Goal: Task Accomplishment & Management: Manage account settings

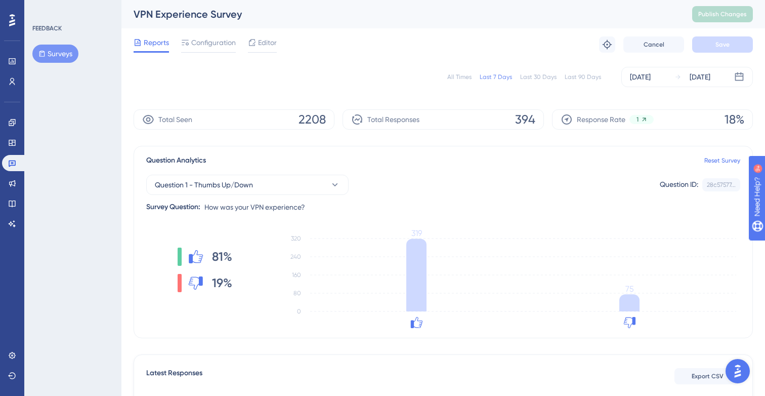
click at [461, 76] on div "All Times" at bounding box center [459, 77] width 24 height 8
click at [15, 79] on icon at bounding box center [12, 81] width 8 height 8
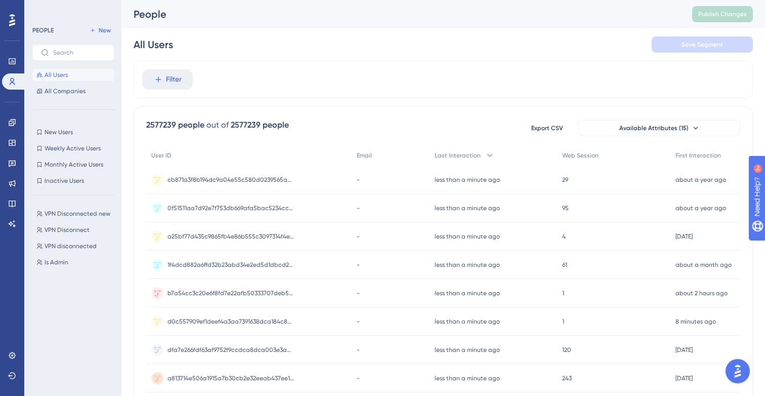
click at [79, 220] on div "VPN Disconnected new VPN Disconnected new VPN Disconnect VPN Disconnect VPN dis…" at bounding box center [76, 290] width 88 height 174
click at [79, 218] on button "VPN Disconnected new VPN Disconnected new" at bounding box center [76, 213] width 88 height 12
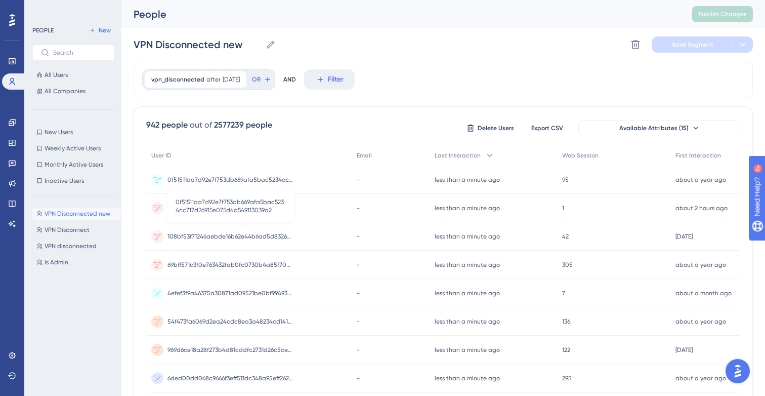
click at [218, 179] on span "0f51511aa7d92e7f753db669afa5bac5234cc717d26915e075d4d549113039a2" at bounding box center [230, 180] width 126 height 8
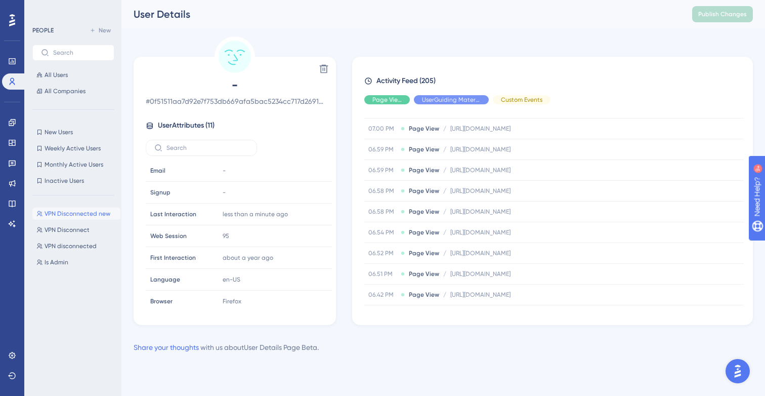
click at [439, 101] on div "UserGuiding Material" at bounding box center [451, 99] width 75 height 9
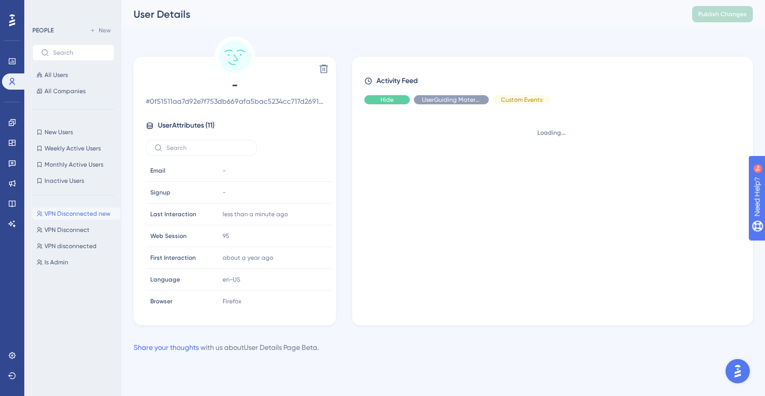
click at [382, 102] on span "Hide" at bounding box center [386, 100] width 13 height 8
click at [505, 99] on div "Hide" at bounding box center [522, 99] width 58 height 9
click at [468, 99] on div "Show" at bounding box center [451, 99] width 75 height 9
click at [514, 99] on span "Show" at bounding box center [521, 100] width 15 height 8
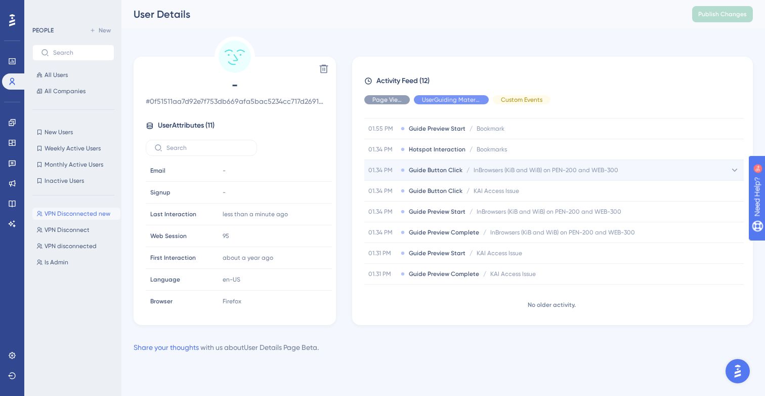
scroll to position [109, 0]
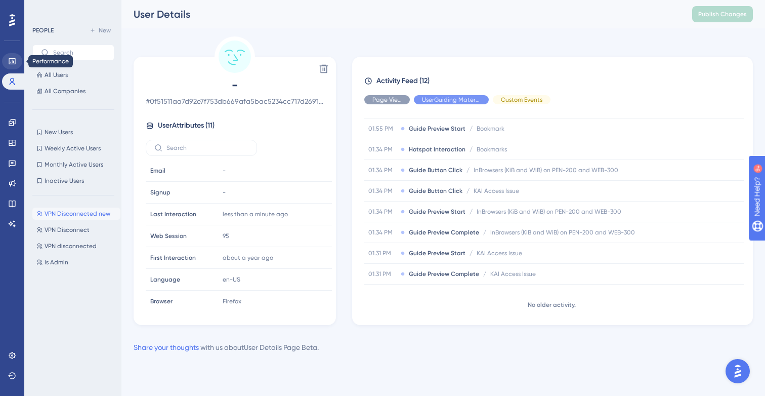
click at [12, 58] on icon at bounding box center [12, 61] width 8 height 8
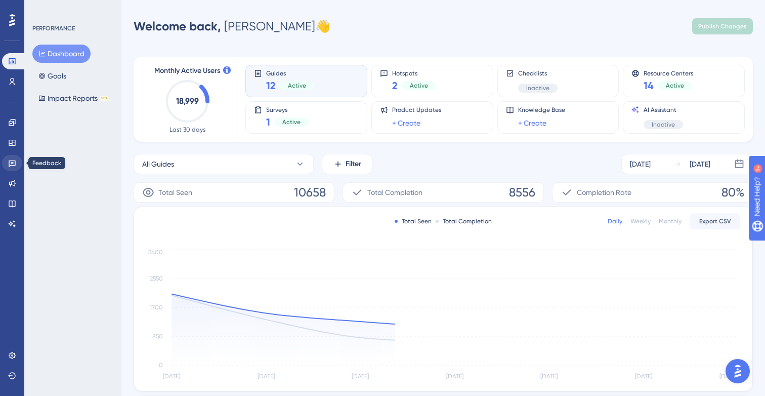
click at [11, 165] on icon at bounding box center [12, 163] width 7 height 7
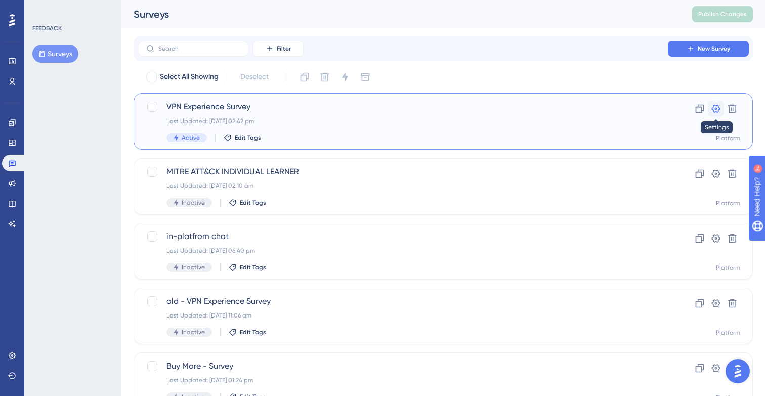
click at [712, 108] on icon at bounding box center [716, 109] width 9 height 8
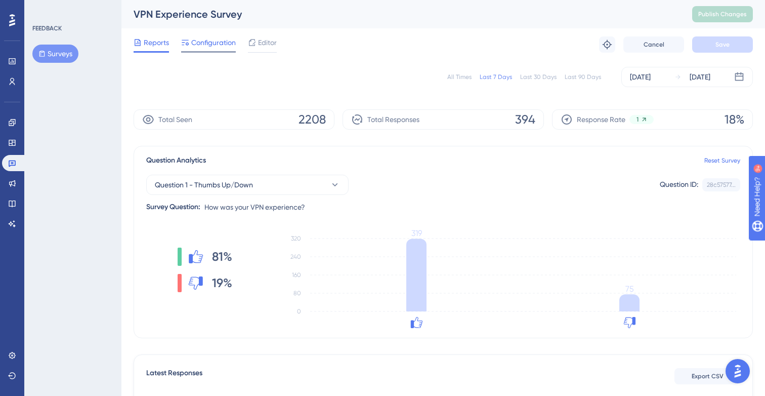
click at [205, 43] on span "Configuration" at bounding box center [213, 42] width 45 height 12
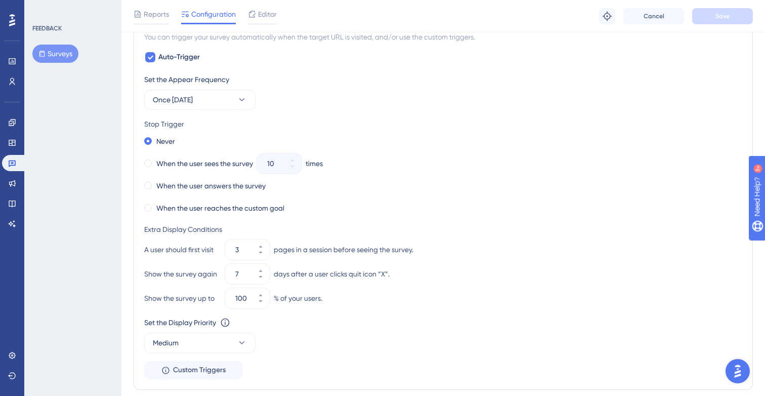
scroll to position [491, 0]
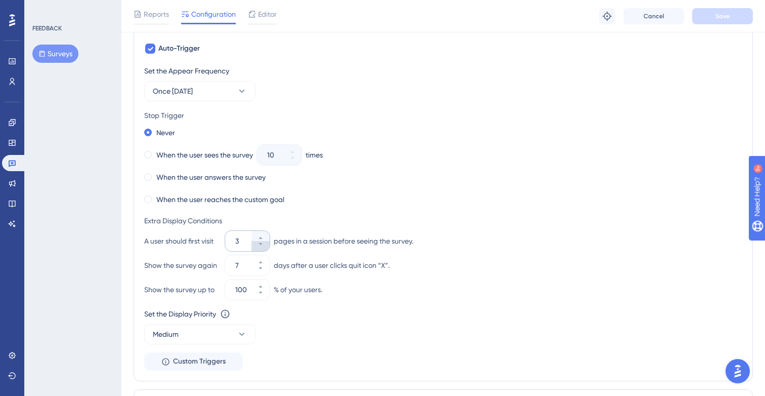
click at [260, 244] on icon at bounding box center [261, 244] width 6 height 6
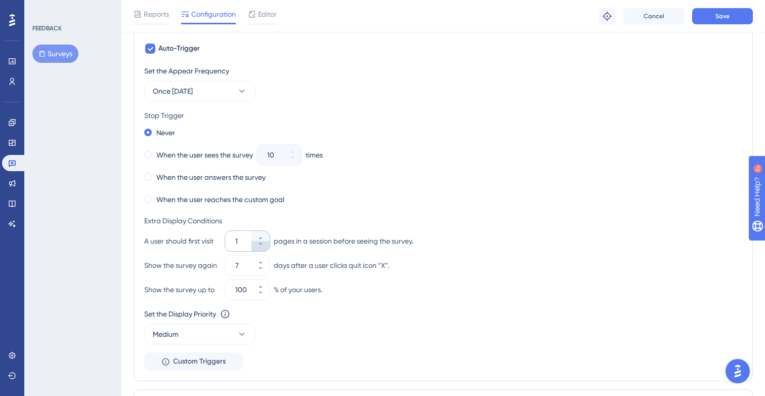
click at [260, 244] on icon at bounding box center [261, 244] width 6 height 6
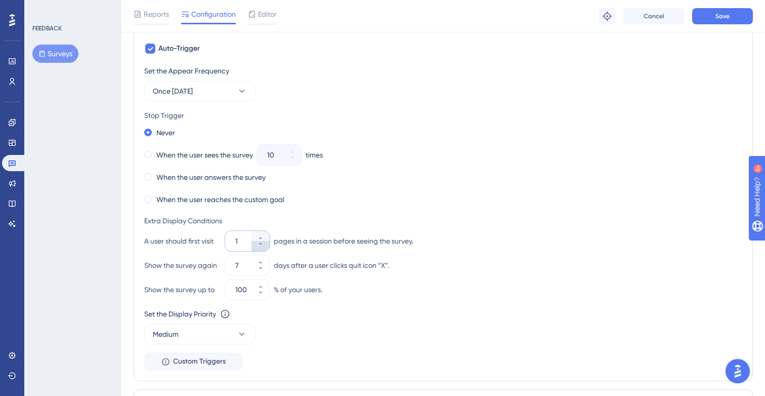
click at [260, 244] on icon at bounding box center [261, 244] width 6 height 6
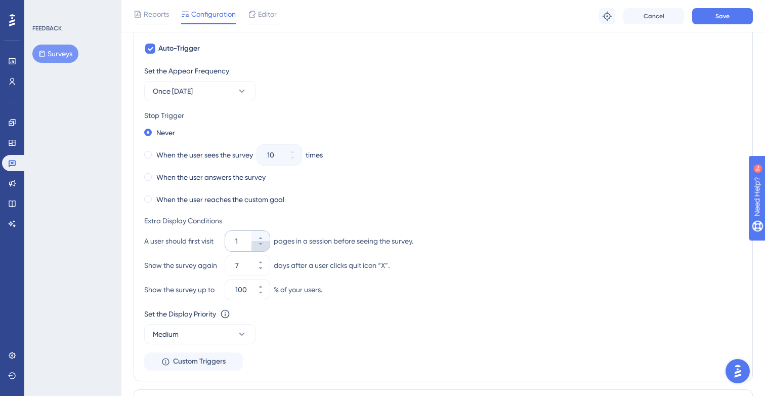
click at [260, 244] on icon at bounding box center [261, 244] width 6 height 6
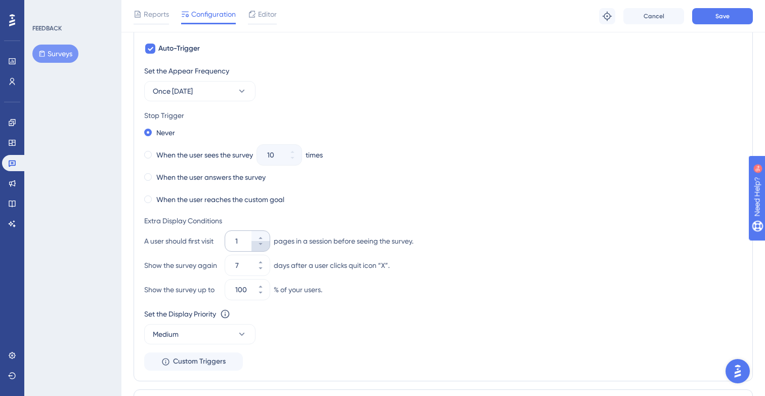
click at [260, 244] on icon at bounding box center [261, 244] width 6 height 6
type input "1"
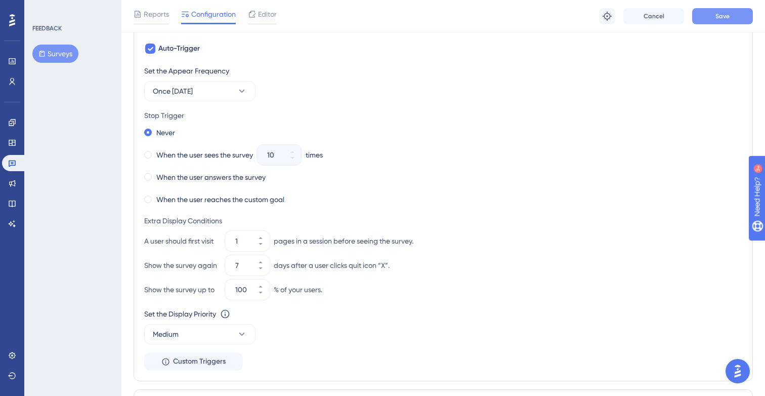
click at [706, 21] on button "Save" at bounding box center [722, 16] width 61 height 16
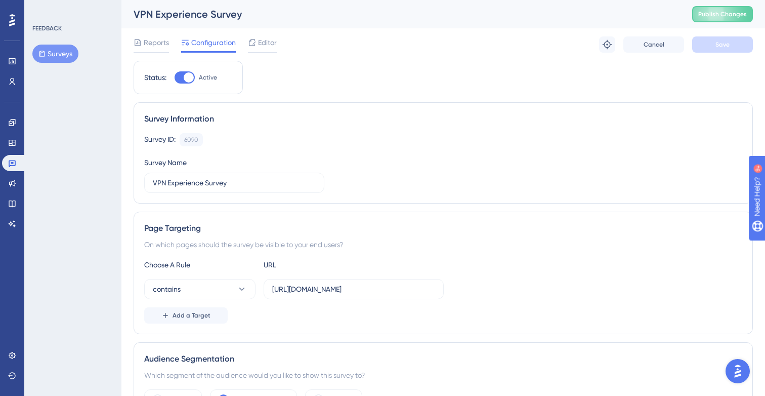
scroll to position [0, 0]
click at [697, 19] on button "Publish Changes" at bounding box center [722, 14] width 61 height 16
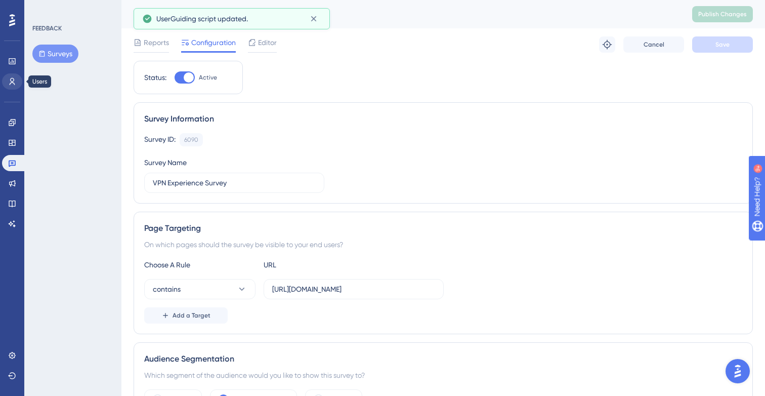
click at [15, 84] on icon at bounding box center [12, 81] width 8 height 8
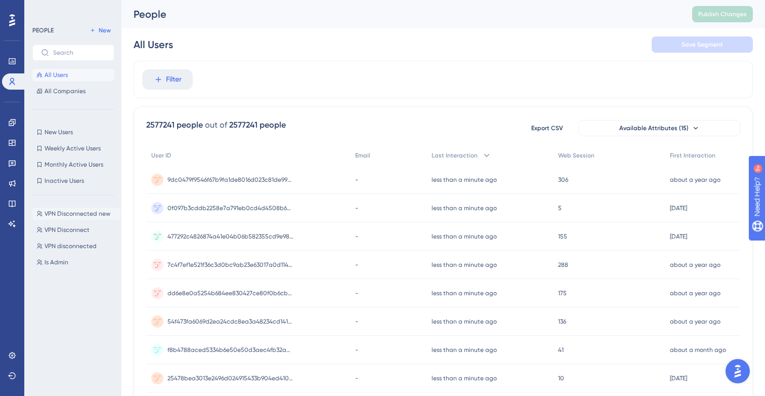
click at [59, 215] on span "VPN Disconnected new" at bounding box center [78, 213] width 66 height 8
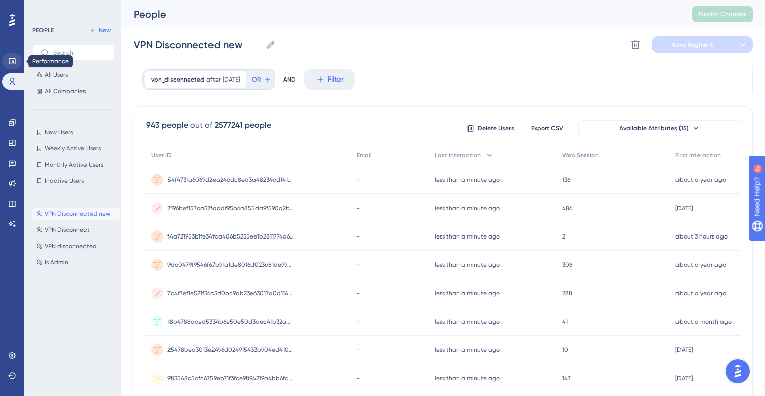
click at [13, 60] on icon at bounding box center [12, 61] width 8 height 8
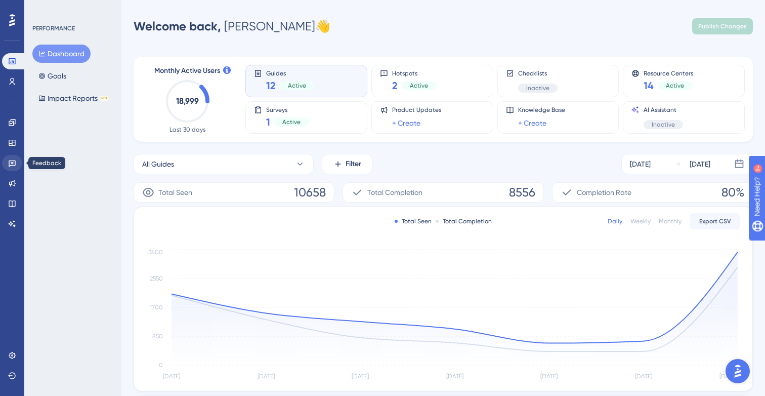
click at [8, 166] on link at bounding box center [12, 163] width 20 height 16
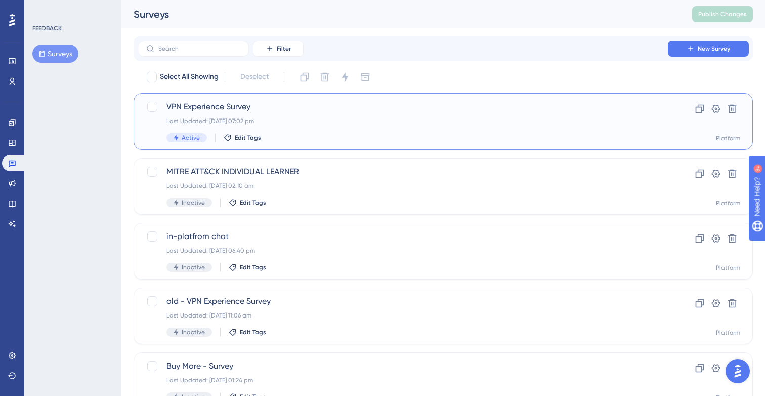
click at [207, 115] on div "VPN Experience Survey Last Updated: [DATE] 07:02 pm Active Edit Tags" at bounding box center [402, 121] width 473 height 41
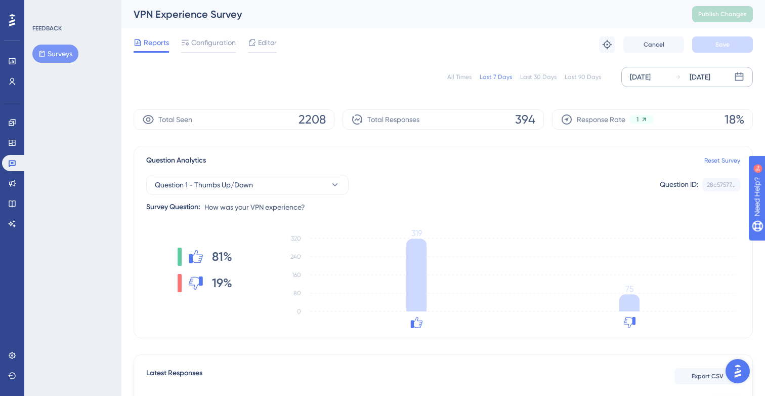
click at [661, 70] on div "[DATE] [DATE]" at bounding box center [687, 77] width 132 height 20
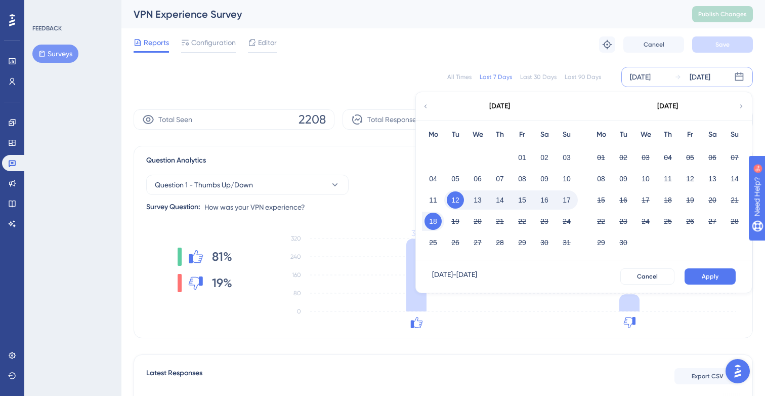
click at [428, 222] on button "18" at bounding box center [432, 220] width 17 height 17
click at [694, 273] on button "Apply" at bounding box center [710, 276] width 51 height 16
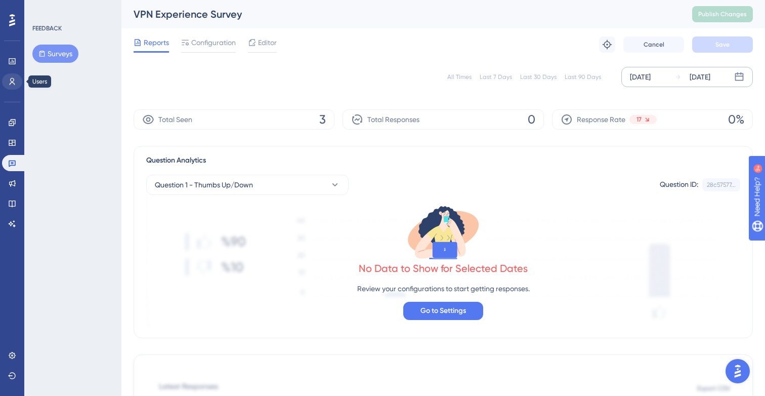
click at [9, 84] on icon at bounding box center [12, 81] width 8 height 8
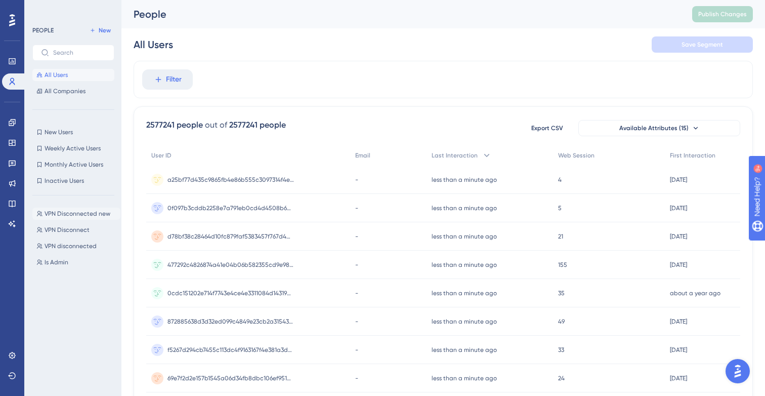
click at [64, 213] on span "VPN Disconnected new" at bounding box center [78, 213] width 66 height 8
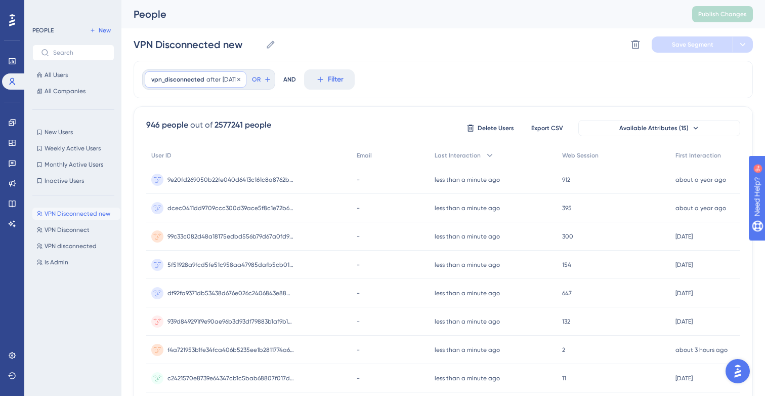
click at [209, 83] on span "after" at bounding box center [213, 79] width 14 height 8
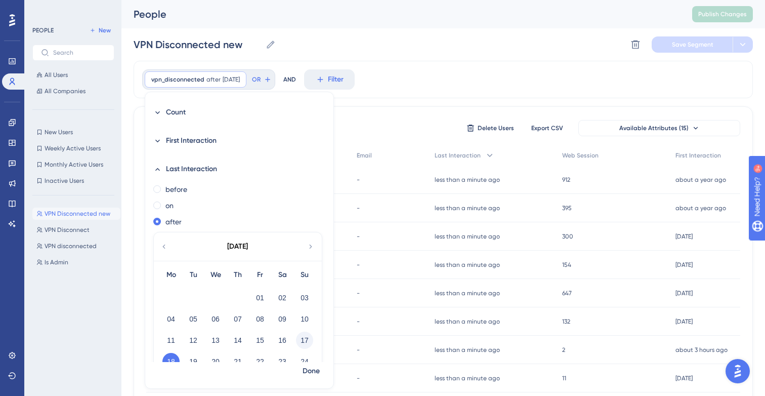
click at [305, 341] on button "17" at bounding box center [304, 339] width 17 height 17
click at [314, 366] on span "Done" at bounding box center [311, 371] width 17 height 12
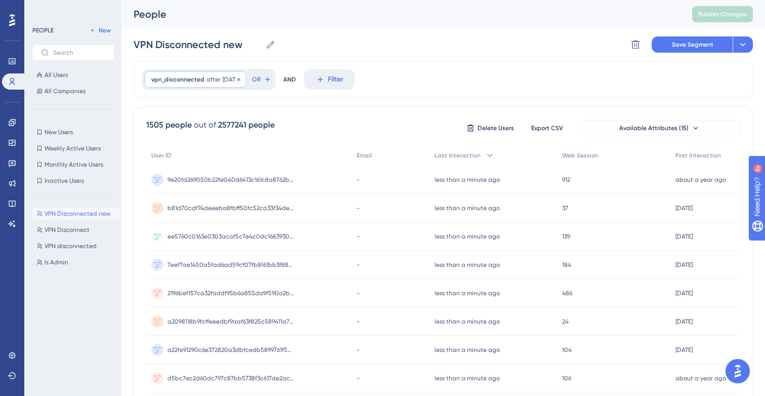
click at [207, 83] on span "after" at bounding box center [213, 79] width 14 height 8
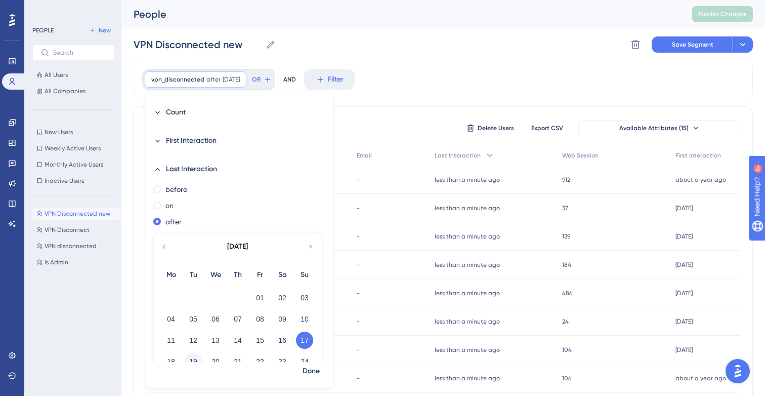
click at [190, 360] on button "19" at bounding box center [193, 361] width 17 height 17
click at [304, 372] on span "Done" at bounding box center [311, 371] width 17 height 12
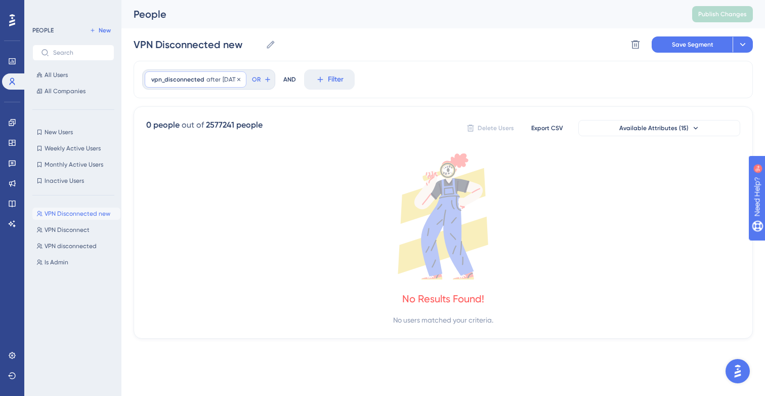
click at [217, 74] on div "vpn_disconnected after [DATE] [DATE] Remove" at bounding box center [196, 79] width 102 height 16
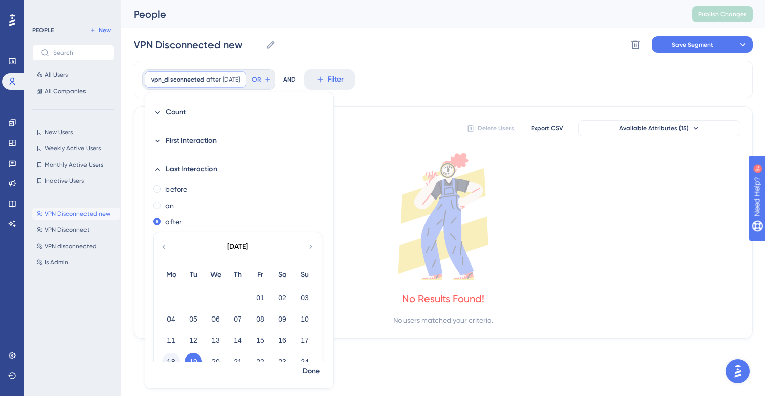
click at [171, 357] on button "18" at bounding box center [170, 361] width 17 height 17
click at [310, 377] on button "Done" at bounding box center [311, 371] width 28 height 18
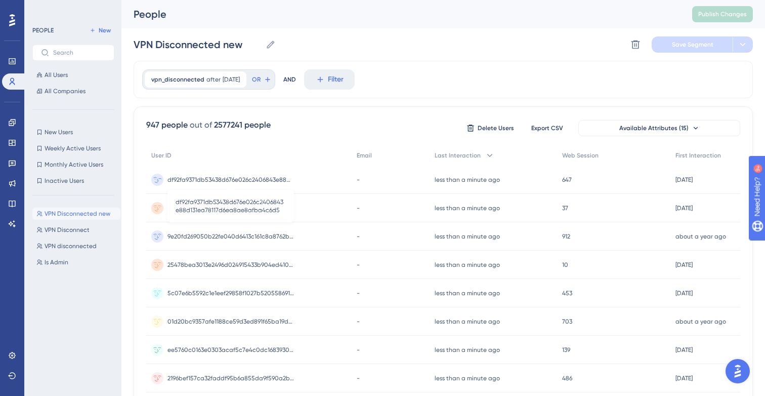
click at [243, 180] on span "df92fa9371db53438d676e026c2406843e88d131ea78117d6ea8ae8afba4c6d5" at bounding box center [230, 180] width 126 height 8
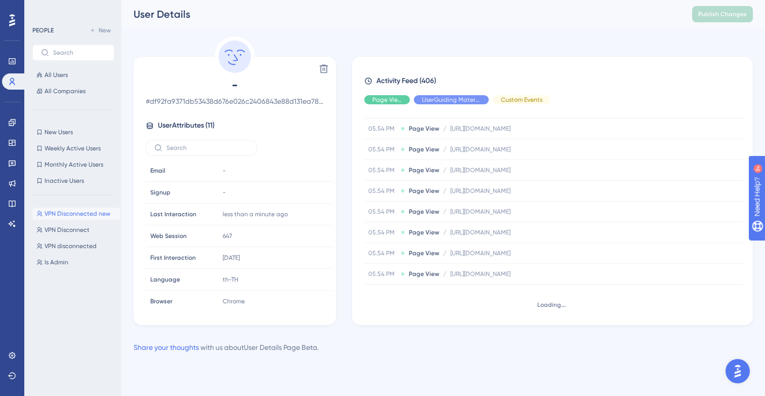
scroll to position [1416, 0]
click at [388, 104] on div "Page View" at bounding box center [387, 99] width 46 height 9
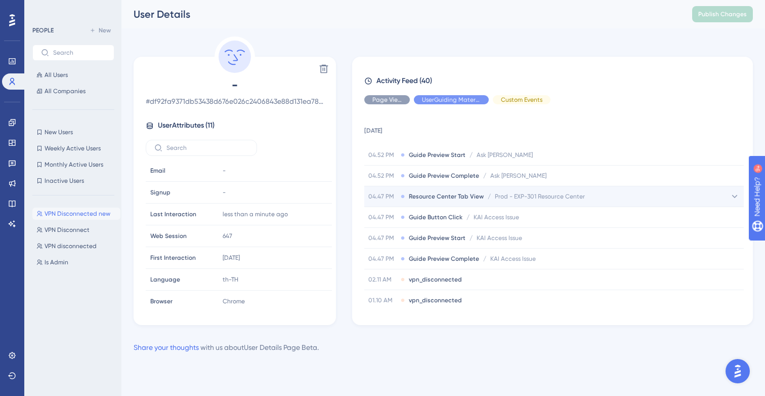
scroll to position [0, 0]
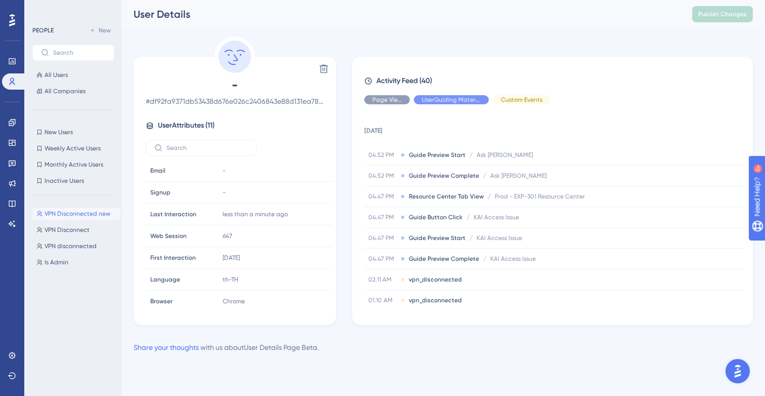
click at [83, 210] on span "VPN Disconnected new" at bounding box center [78, 213] width 66 height 8
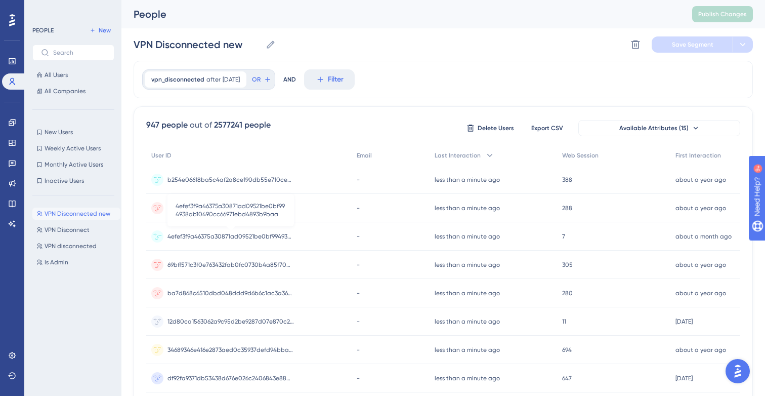
click at [207, 235] on span "4efef3f9a46375a30871ad09521be0bf994938db10490cc66971ebd4893b9baa" at bounding box center [230, 236] width 126 height 8
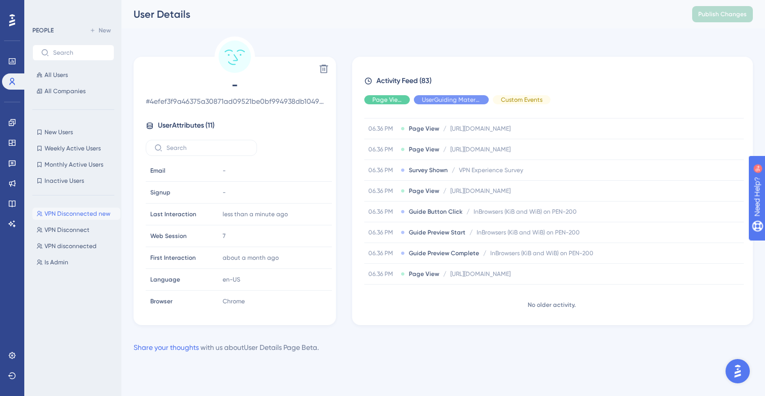
scroll to position [1582, 0]
click at [502, 172] on span "VPN Experience Survey" at bounding box center [491, 170] width 64 height 8
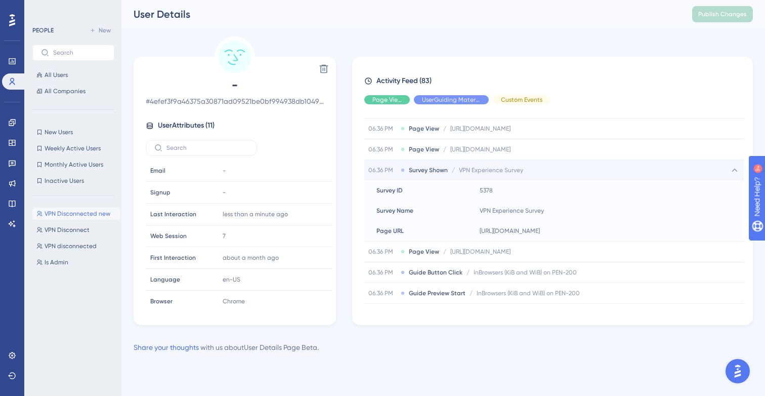
click at [502, 172] on span "VPN Experience Survey" at bounding box center [491, 170] width 64 height 8
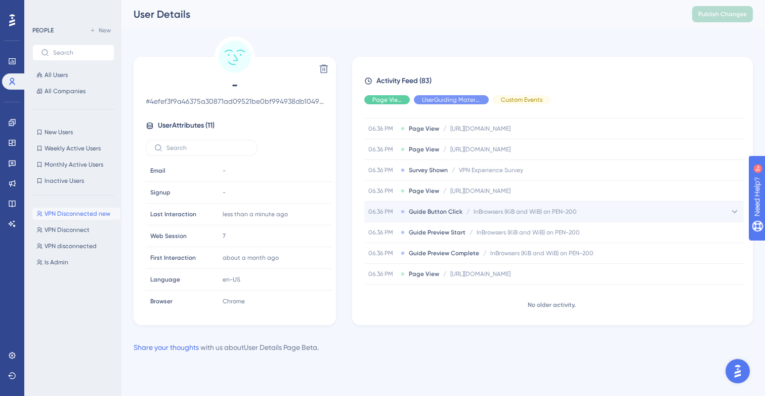
scroll to position [0, 0]
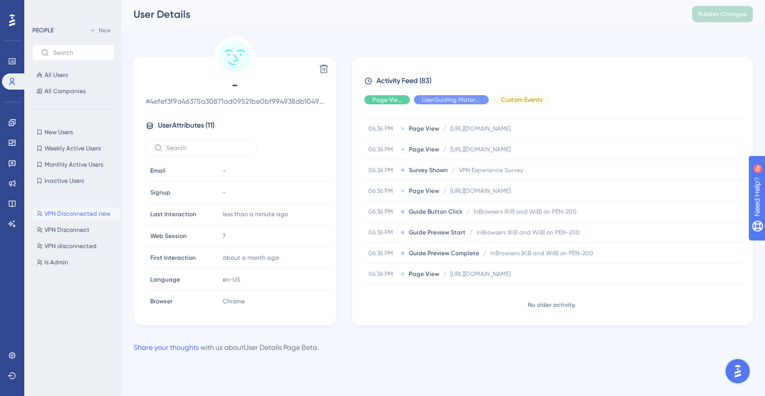
click at [392, 101] on span "Page View" at bounding box center [386, 100] width 29 height 8
click at [458, 98] on div "Hide" at bounding box center [451, 99] width 75 height 9
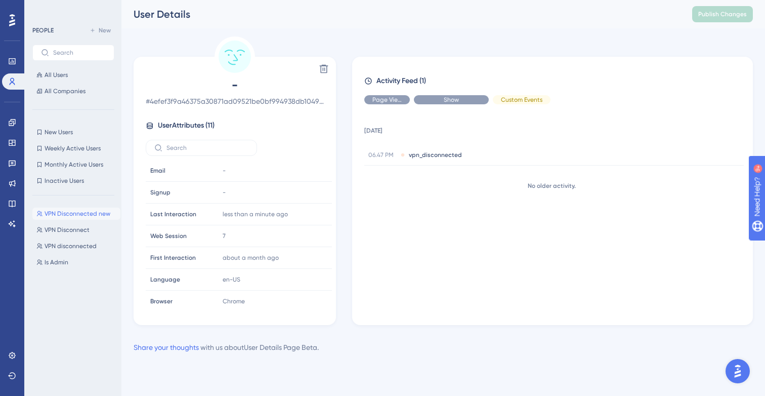
click at [450, 98] on span "Show" at bounding box center [451, 100] width 15 height 8
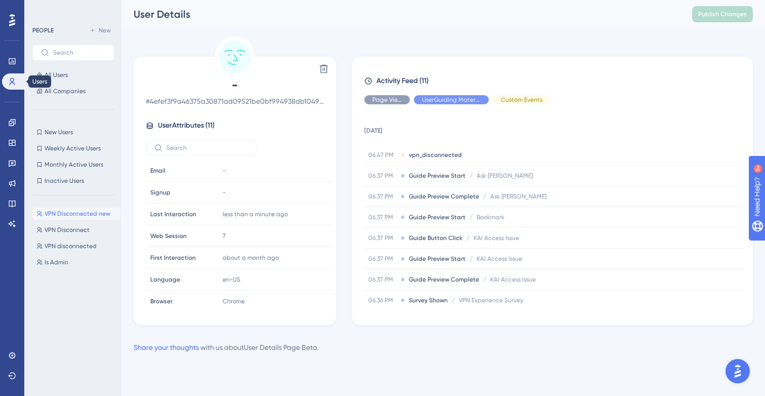
click at [13, 83] on icon at bounding box center [12, 81] width 8 height 8
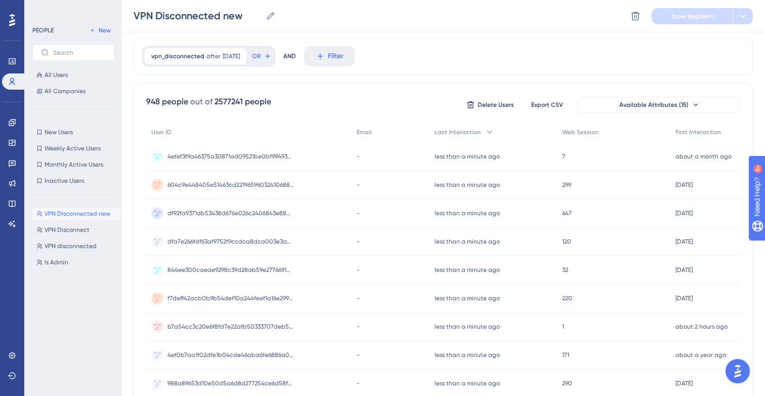
scroll to position [40, 0]
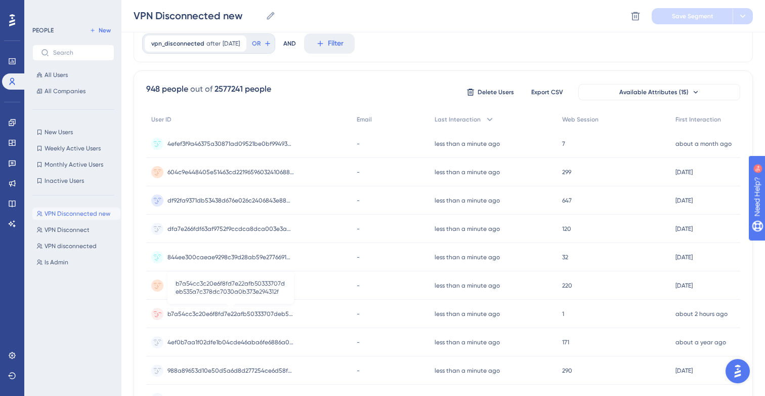
click at [178, 312] on span "b7a54cc3c20e6f8fd7e22afb50333707deb535a7c378dc7030a0b373e294312f" at bounding box center [230, 314] width 126 height 8
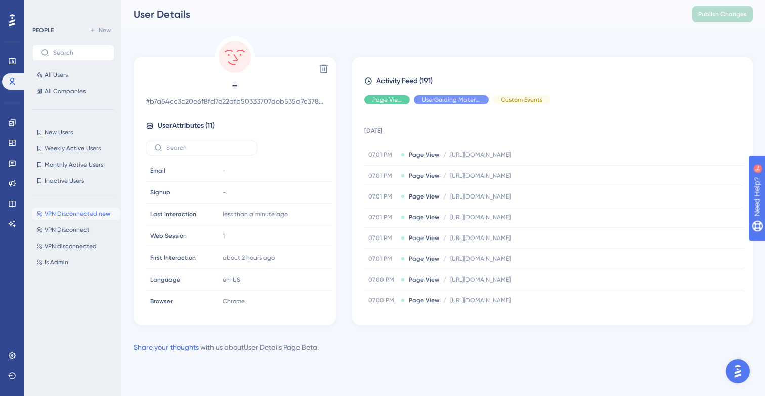
click at [382, 95] on div "Page View" at bounding box center [387, 99] width 46 height 9
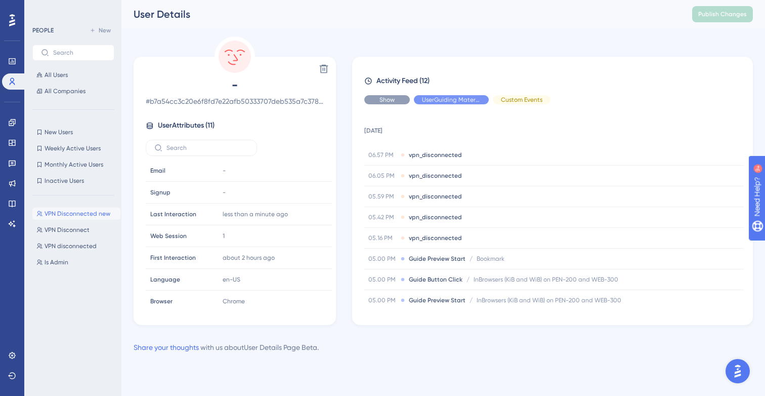
click at [387, 102] on span "Show" at bounding box center [386, 100] width 15 height 8
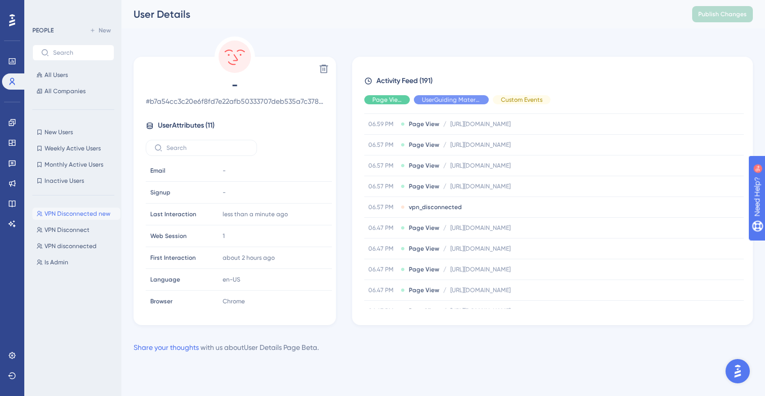
scroll to position [217, 0]
click at [396, 102] on div "Hide" at bounding box center [387, 99] width 46 height 9
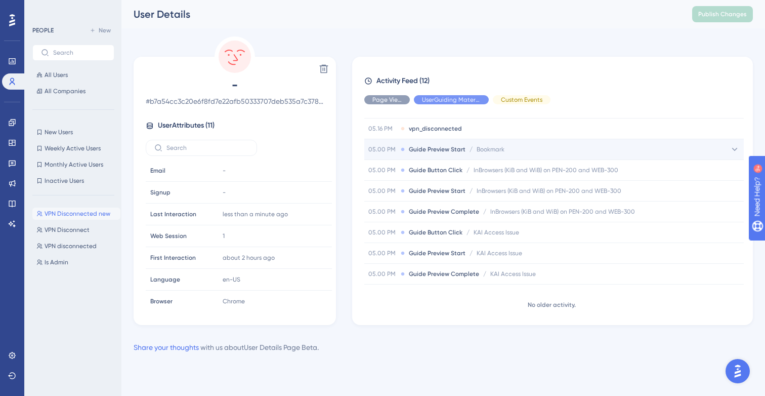
scroll to position [109, 0]
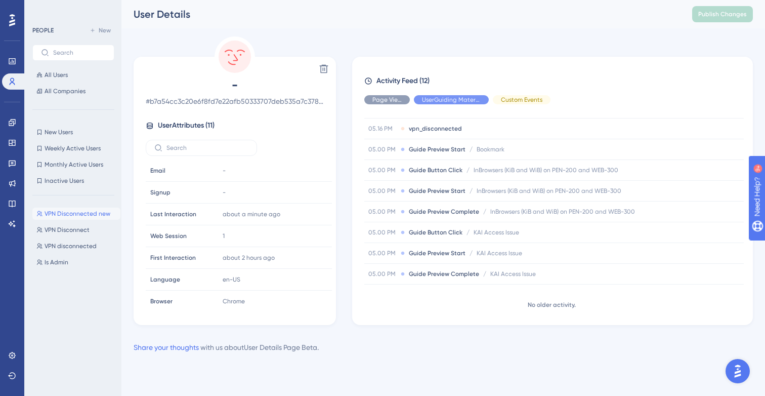
click at [12, 25] on icon at bounding box center [12, 20] width 6 height 12
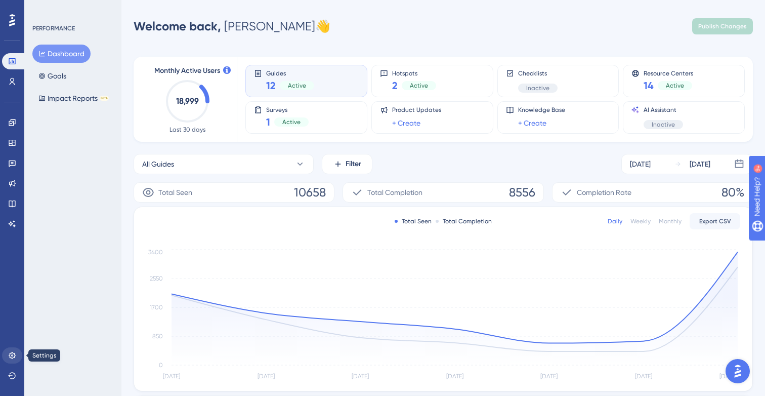
click at [12, 355] on icon at bounding box center [12, 355] width 7 height 7
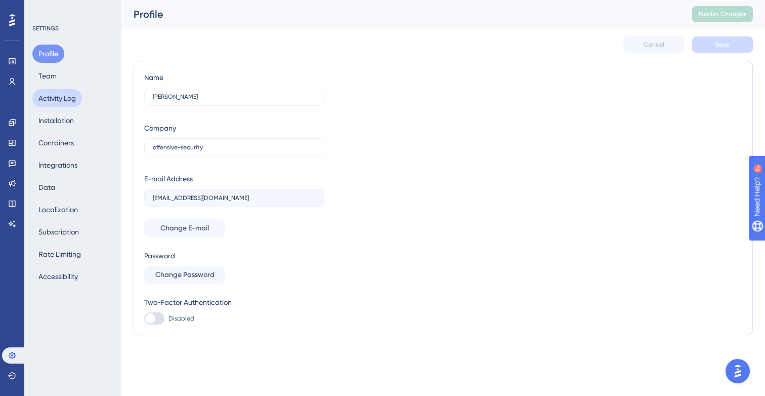
click at [47, 97] on button "Activity Log" at bounding box center [57, 98] width 50 height 18
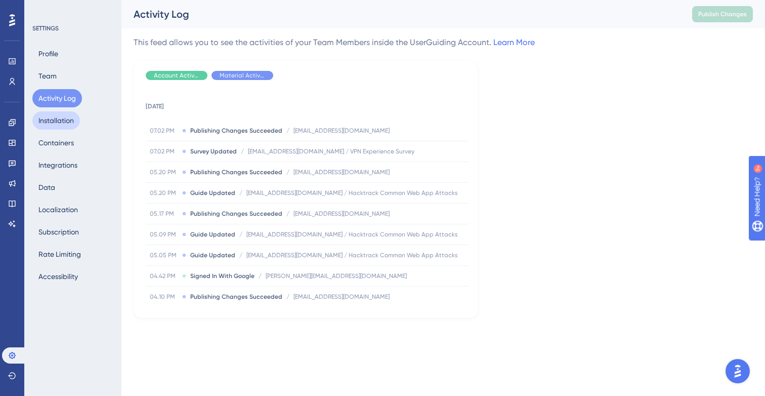
click at [53, 123] on button "Installation" at bounding box center [56, 120] width 48 height 18
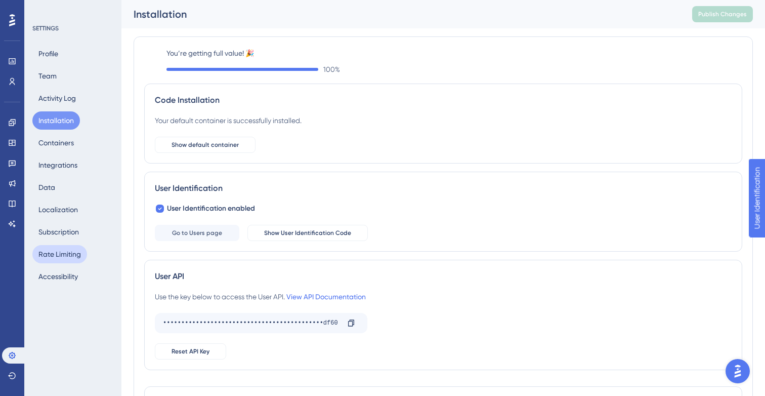
click at [58, 257] on button "Rate Limiting" at bounding box center [59, 254] width 55 height 18
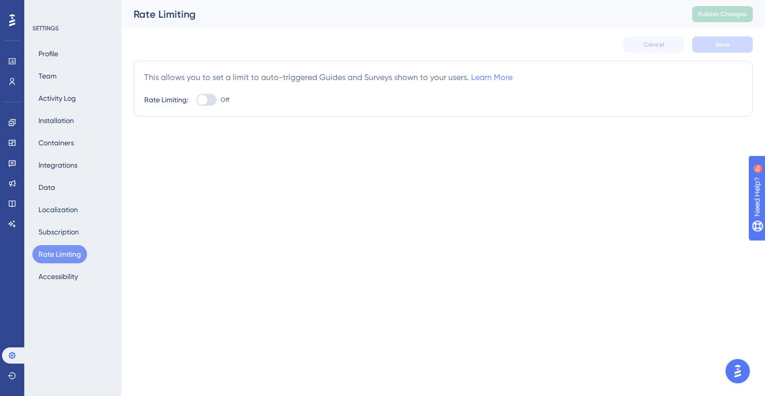
click at [489, 77] on link "Learn More" at bounding box center [491, 77] width 41 height 10
click at [52, 231] on button "Subscription" at bounding box center [58, 232] width 53 height 18
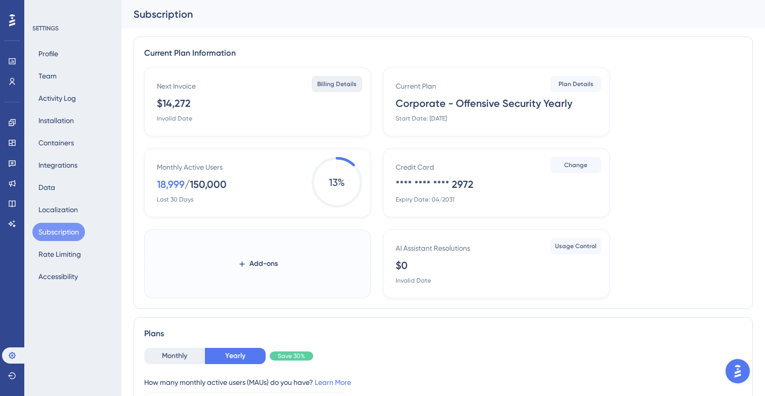
click at [314, 84] on button "Billing Details" at bounding box center [337, 84] width 51 height 16
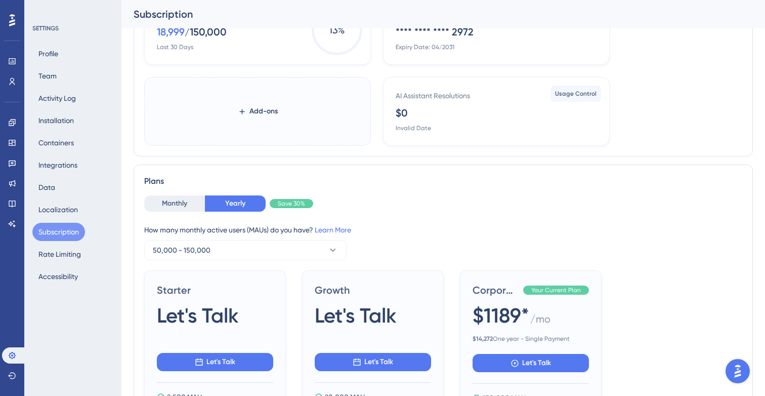
scroll to position [128, 0]
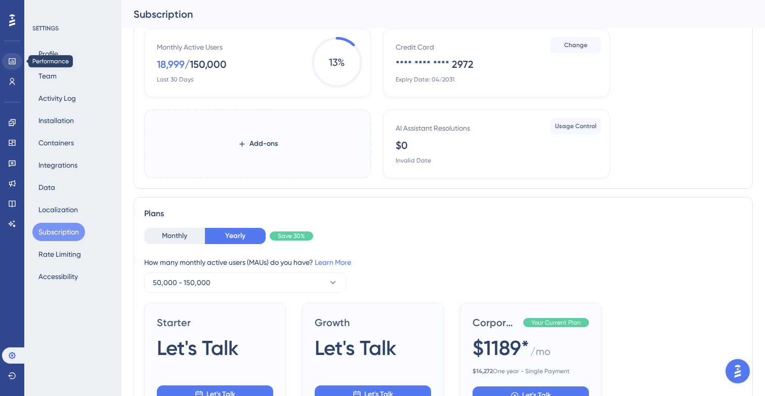
click at [12, 64] on icon at bounding box center [12, 61] width 7 height 6
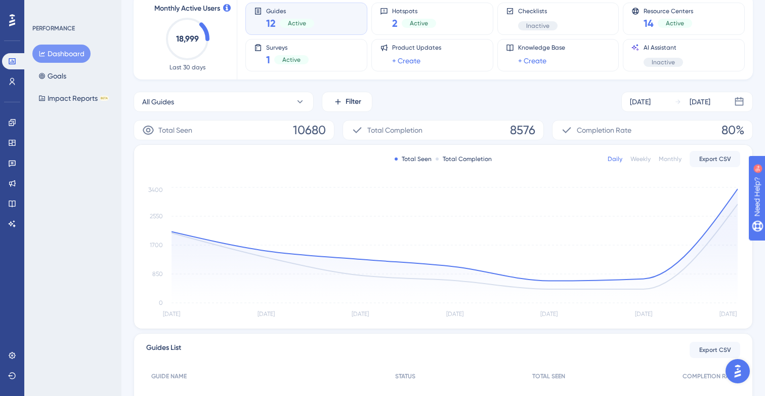
scroll to position [74, 0]
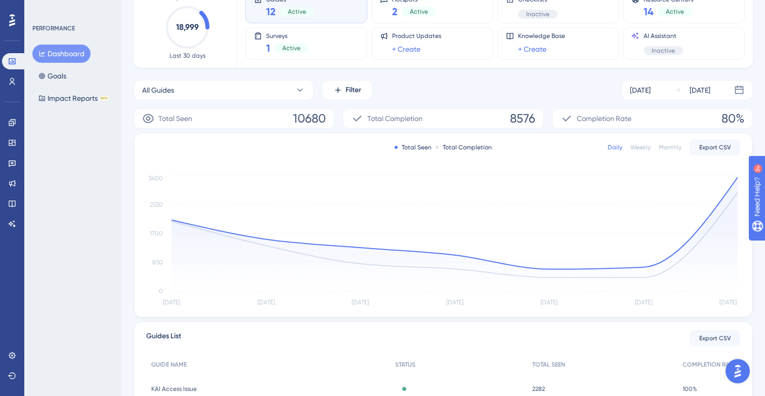
click at [637, 148] on div "Weekly" at bounding box center [640, 147] width 20 height 8
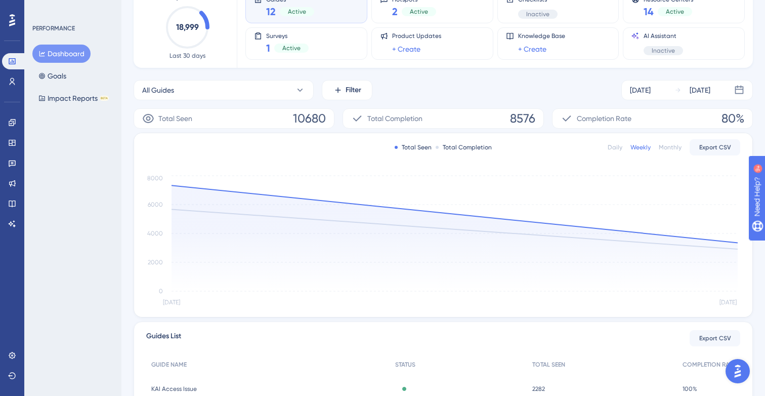
click at [613, 149] on div "Daily" at bounding box center [615, 147] width 15 height 8
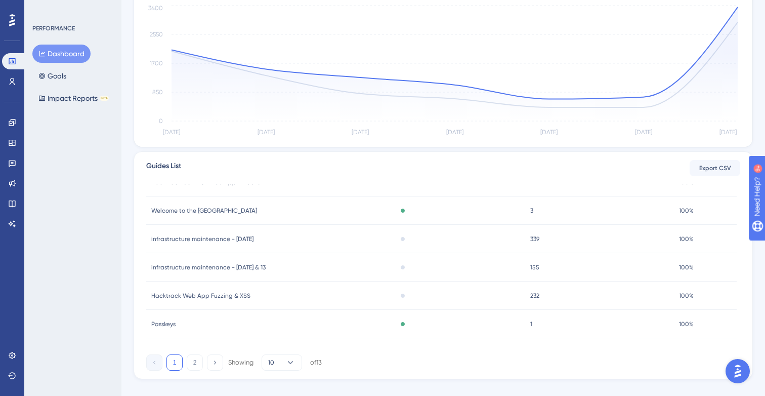
scroll to position [150, 0]
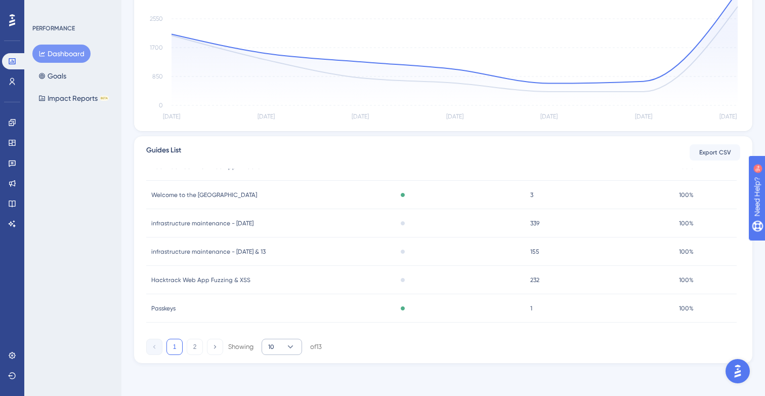
click at [291, 345] on icon at bounding box center [290, 346] width 10 height 10
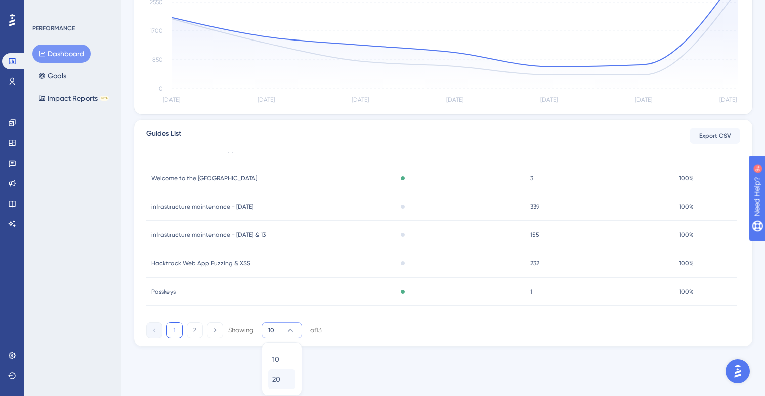
click at [282, 379] on div "20 20" at bounding box center [281, 379] width 19 height 20
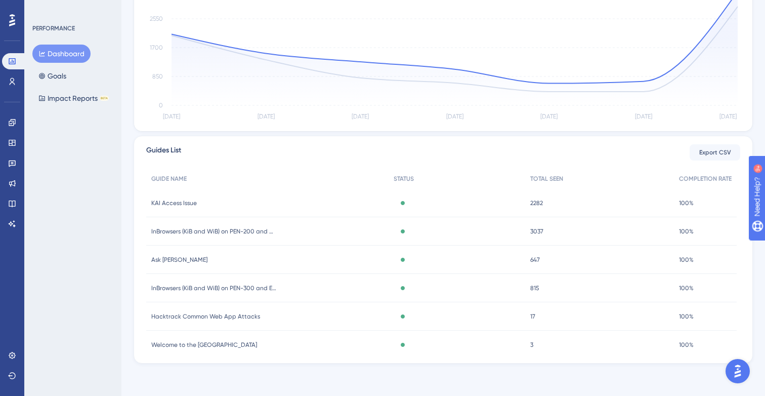
scroll to position [0, 0]
click at [181, 205] on span "KAI Access Issue" at bounding box center [174, 203] width 46 height 8
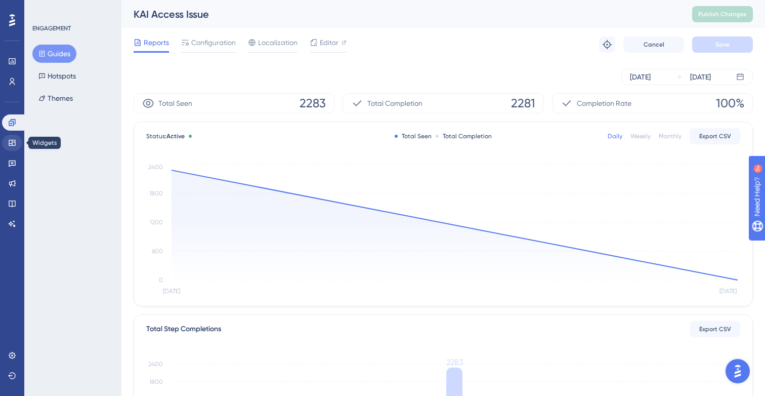
click at [14, 143] on icon at bounding box center [12, 143] width 8 height 8
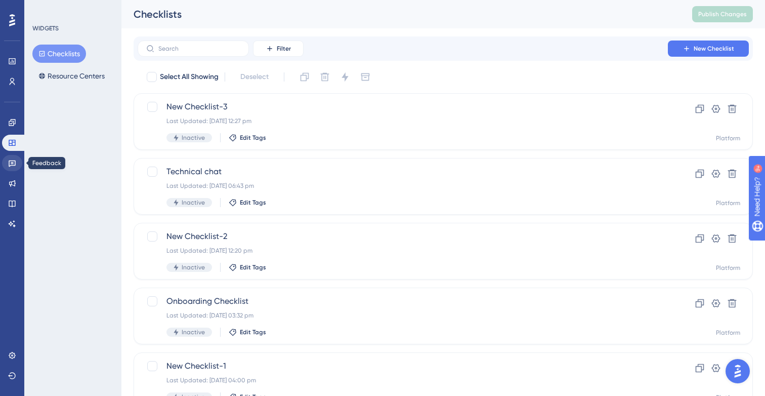
click at [12, 169] on link at bounding box center [12, 163] width 20 height 16
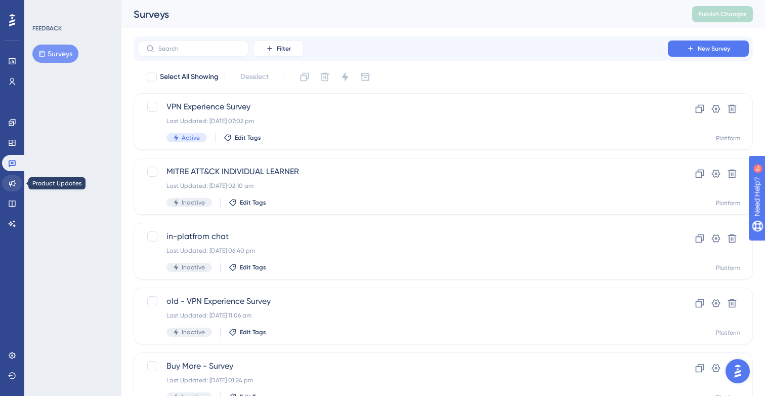
click at [11, 186] on icon at bounding box center [12, 183] width 7 height 7
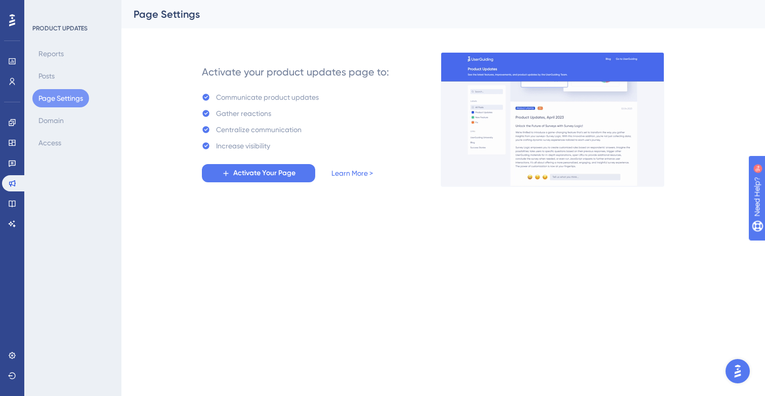
click at [16, 21] on div at bounding box center [12, 20] width 16 height 16
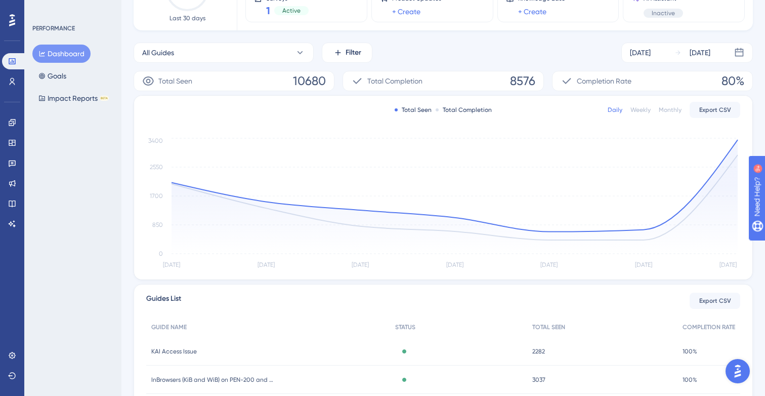
scroll to position [113, 0]
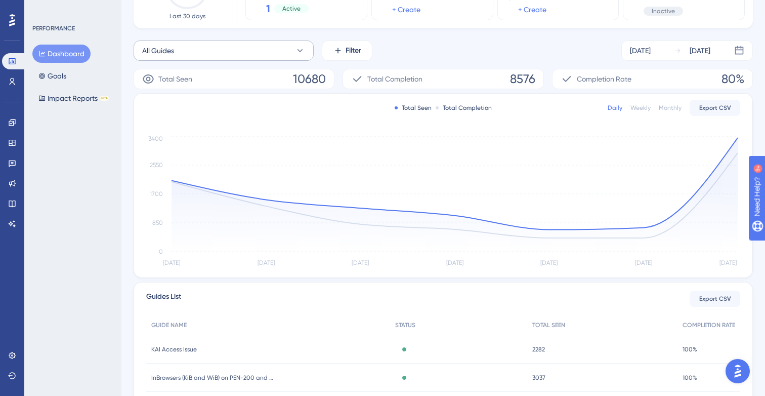
click at [163, 53] on span "All Guides" at bounding box center [158, 51] width 32 height 12
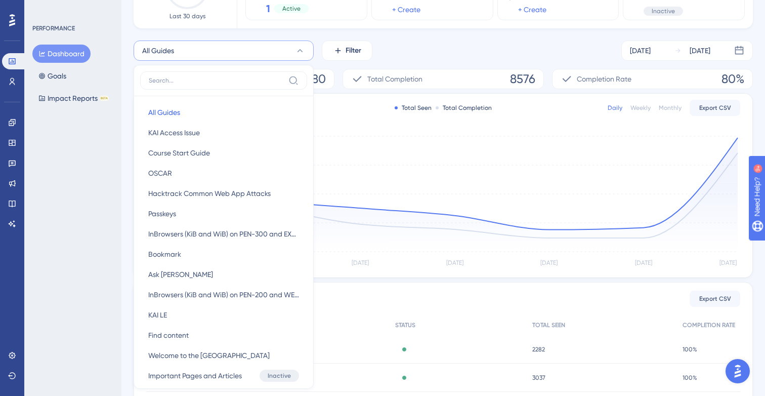
scroll to position [118, 0]
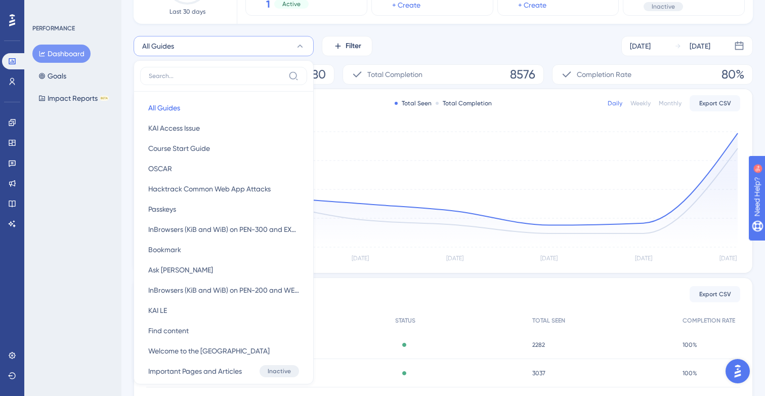
click at [163, 53] on button "All Guides" at bounding box center [224, 46] width 180 height 20
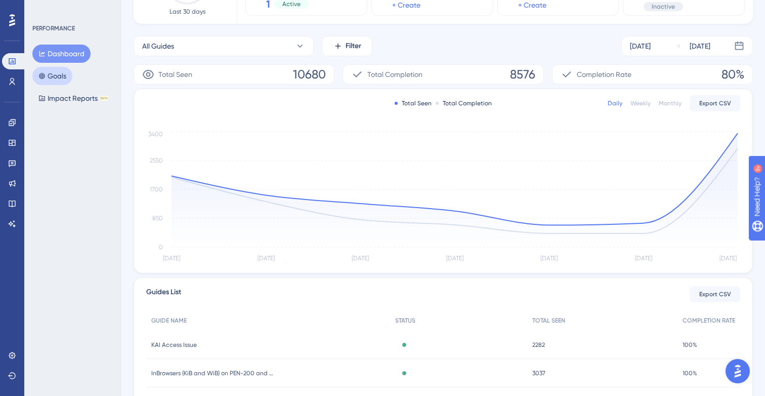
click at [69, 76] on button "Goals" at bounding box center [52, 76] width 40 height 18
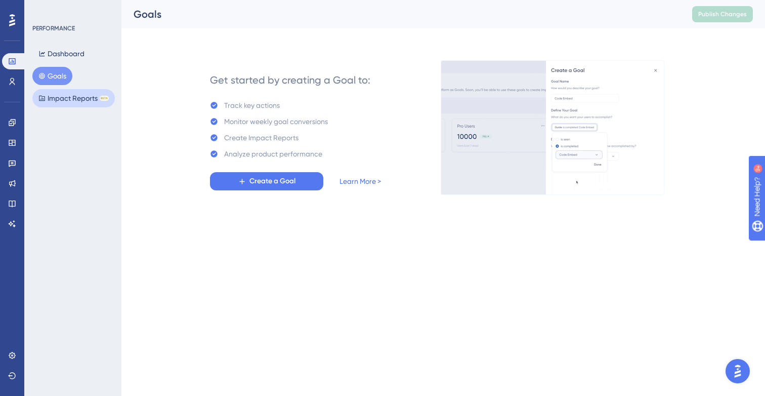
click at [58, 99] on button "Impact Reports BETA" at bounding box center [73, 98] width 82 height 18
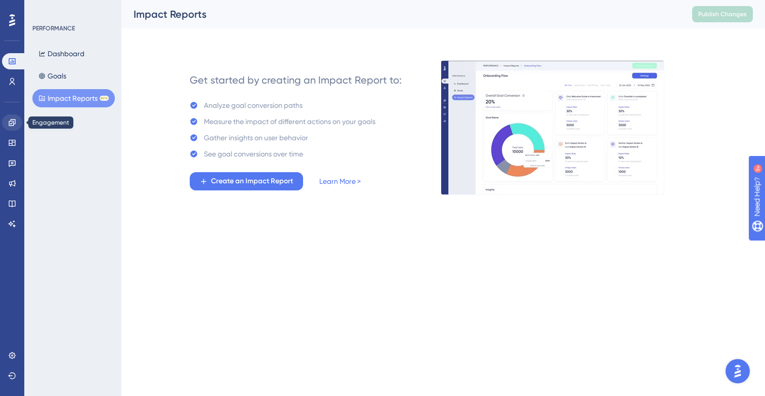
click at [12, 127] on link at bounding box center [12, 122] width 20 height 16
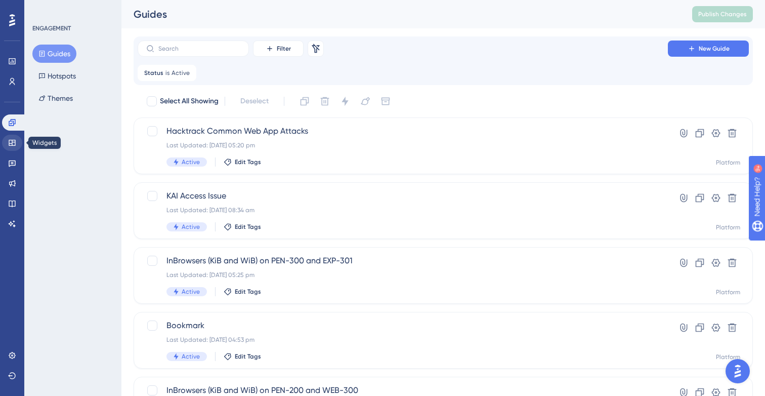
click at [11, 143] on icon at bounding box center [12, 143] width 7 height 6
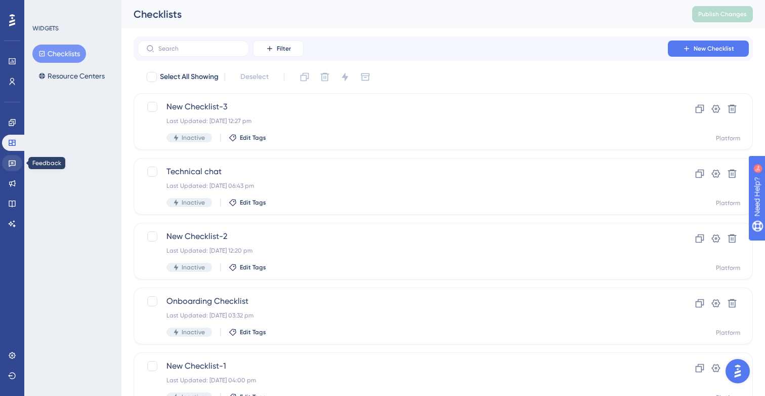
click at [12, 166] on icon at bounding box center [12, 163] width 8 height 8
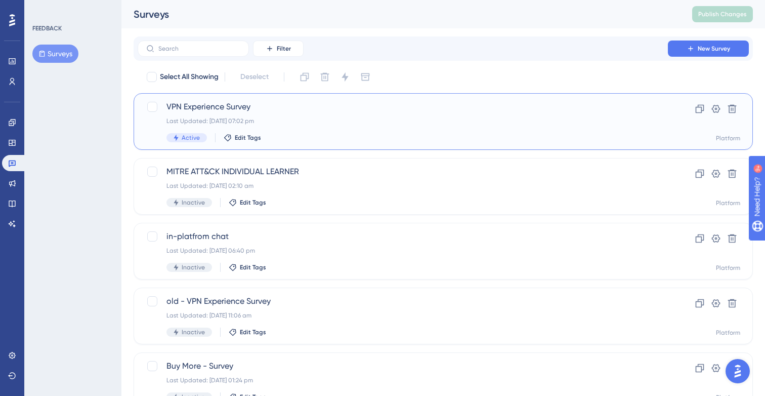
click at [197, 111] on span "VPN Experience Survey" at bounding box center [402, 107] width 473 height 12
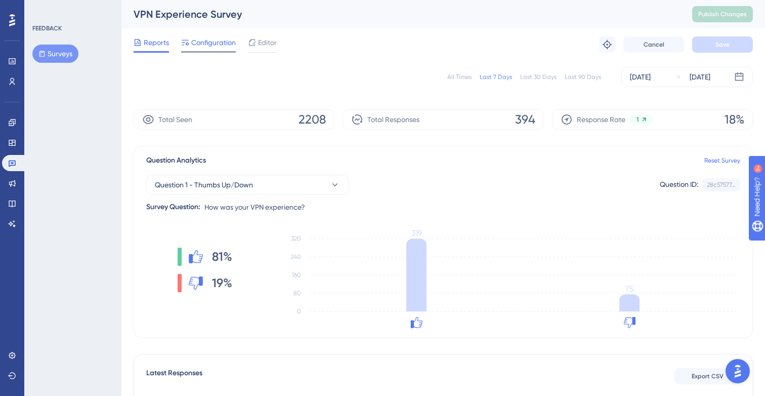
click at [196, 48] on span "Configuration" at bounding box center [213, 42] width 45 height 12
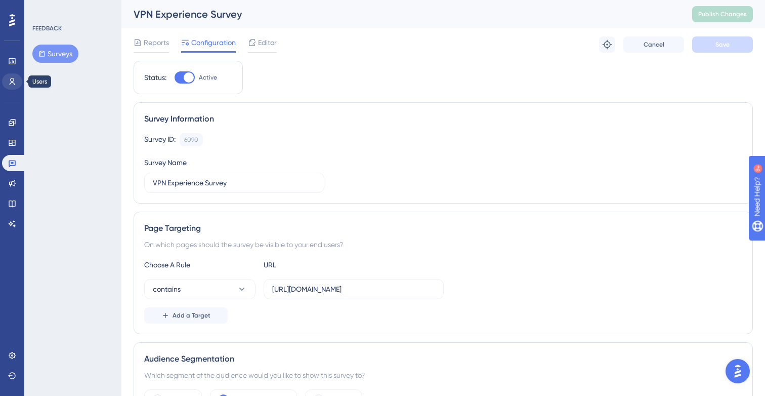
click at [9, 84] on icon at bounding box center [12, 81] width 8 height 8
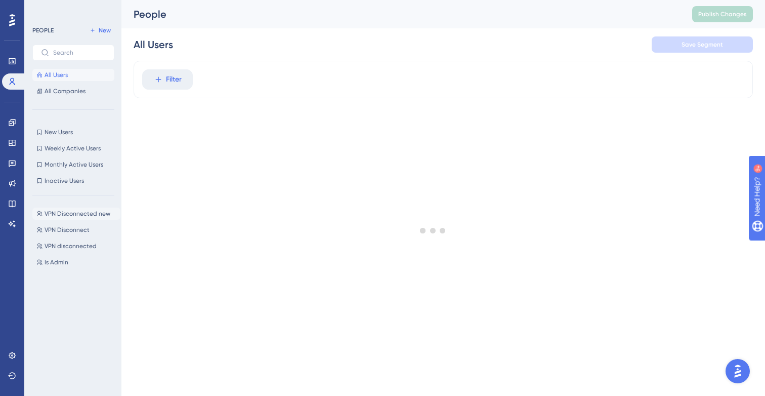
click at [54, 219] on button "VPN Disconnected new VPN Disconnected new" at bounding box center [76, 213] width 88 height 12
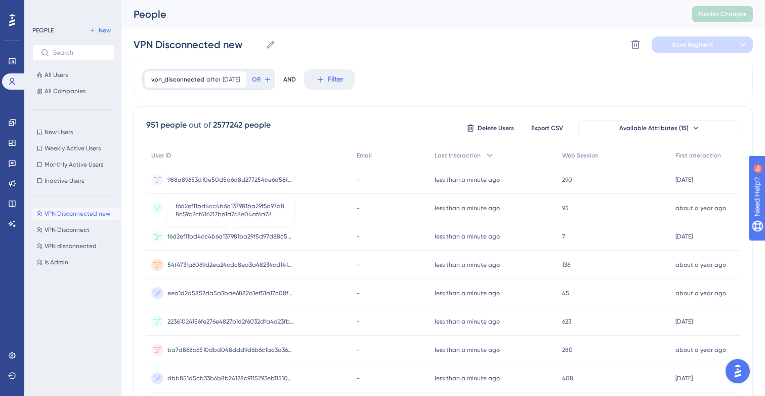
click at [206, 235] on span "f6d2ef11bd4cc4b6a137981ba29f5d97d88c59c2cf416217be1a768e04af6a78" at bounding box center [230, 236] width 126 height 8
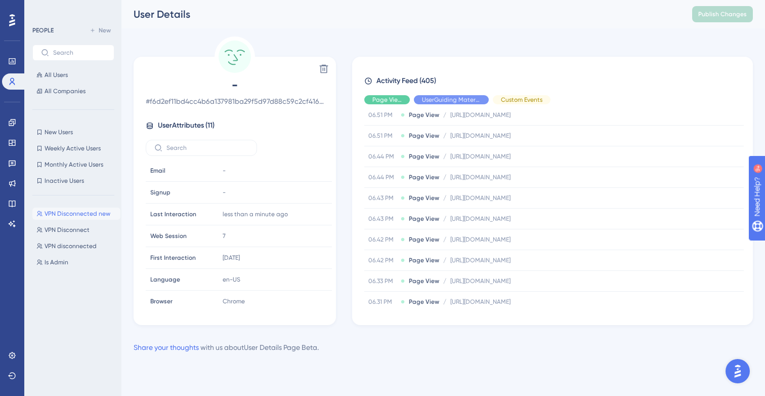
scroll to position [219, 0]
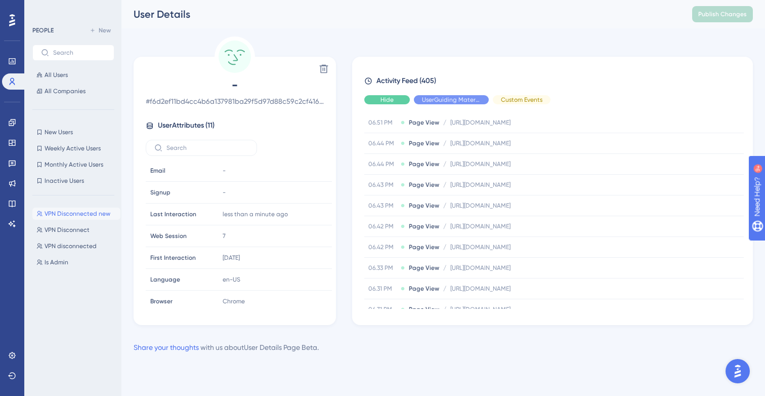
click at [394, 101] on div "Hide" at bounding box center [387, 99] width 46 height 9
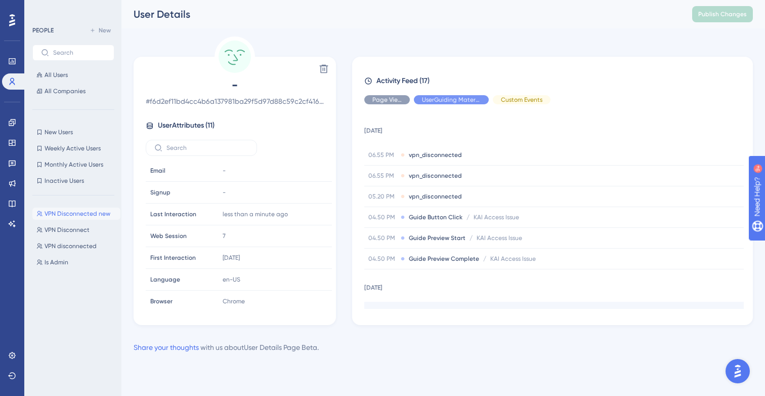
scroll to position [0, 0]
click at [11, 25] on icon at bounding box center [12, 20] width 6 height 12
